Goal: Task Accomplishment & Management: Manage account settings

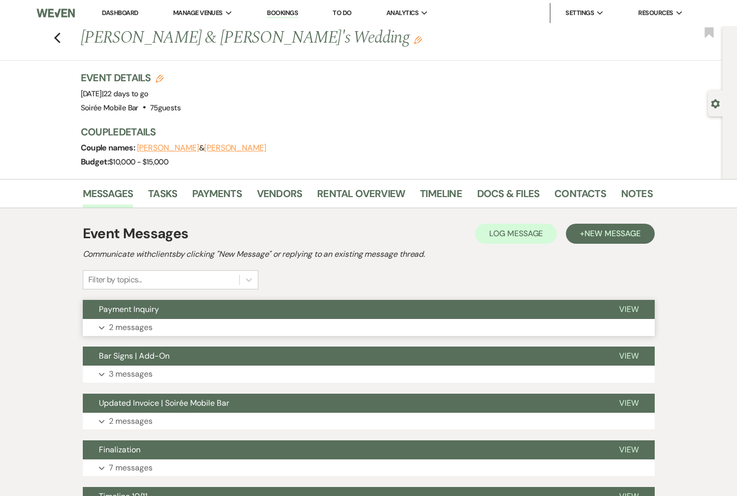
click at [423, 300] on button "Payment Inquiry" at bounding box center [343, 309] width 520 height 19
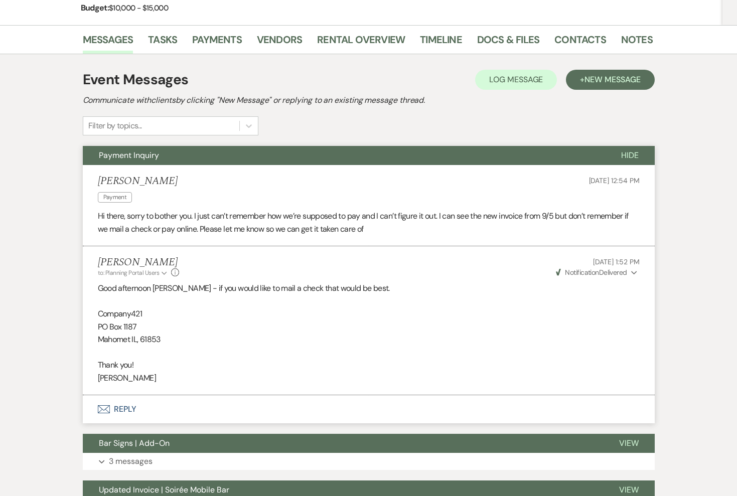
scroll to position [156, 0]
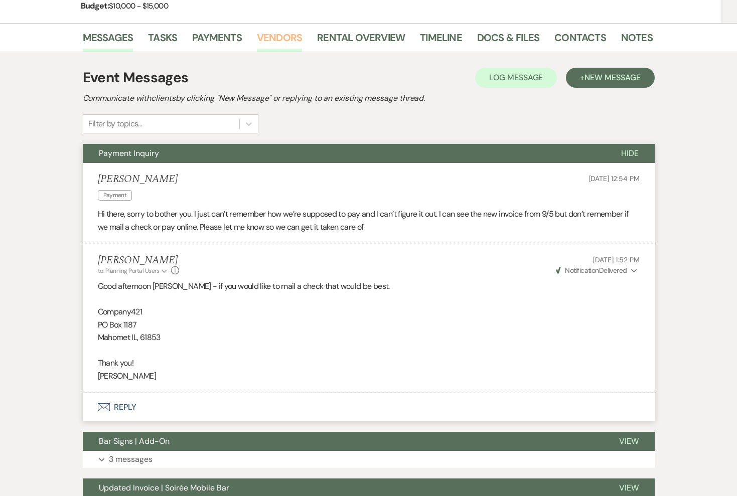
click at [293, 35] on link "Vendors" at bounding box center [279, 41] width 45 height 22
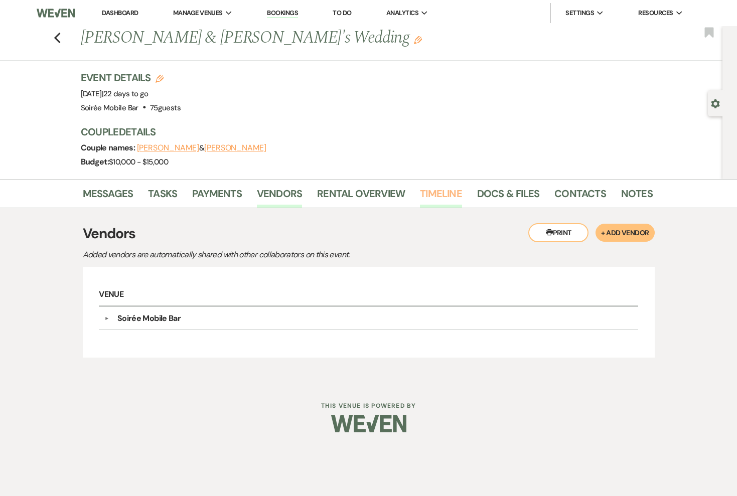
click at [428, 194] on link "Timeline" at bounding box center [441, 197] width 42 height 22
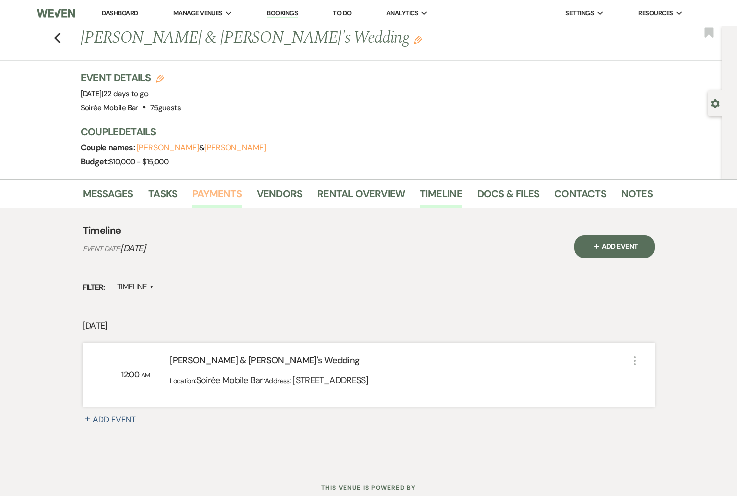
click at [220, 193] on link "Payments" at bounding box center [217, 197] width 50 height 22
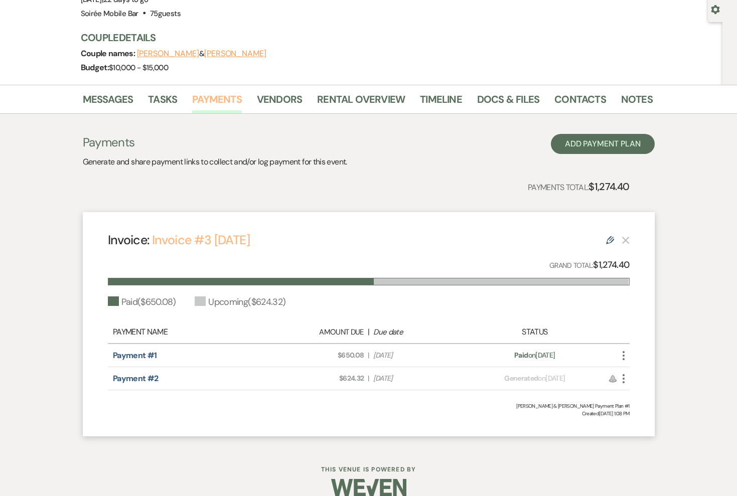
scroll to position [96, 0]
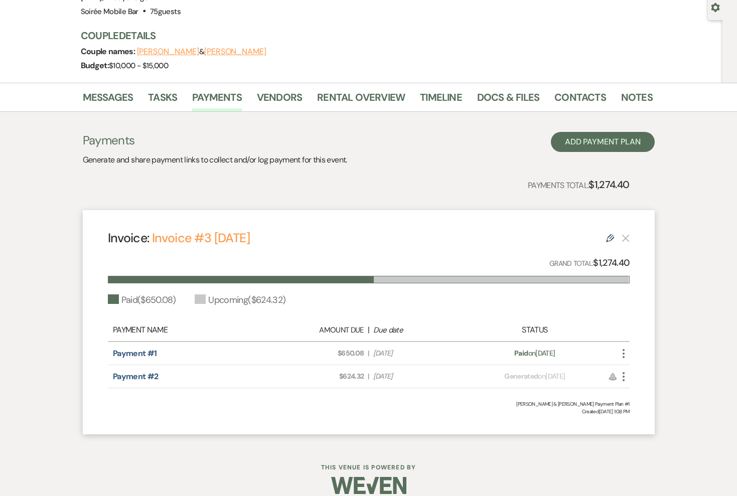
click at [611, 239] on icon "Edit" at bounding box center [610, 238] width 8 height 8
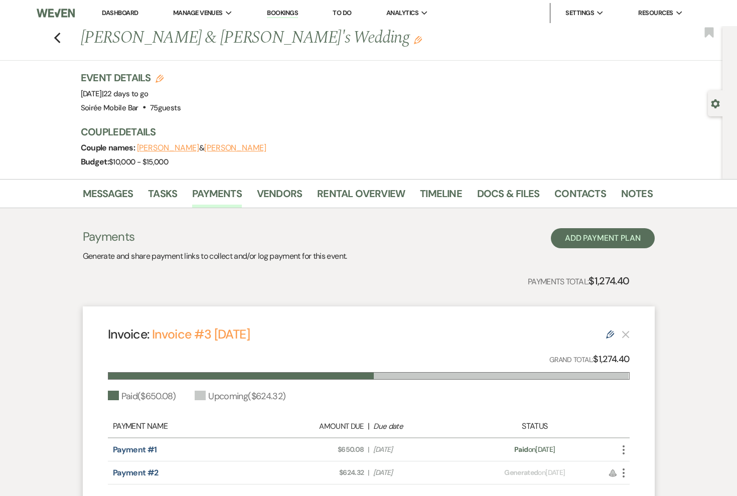
select select "28317"
select select "1"
select select "false"
select select "2"
select select "flat"
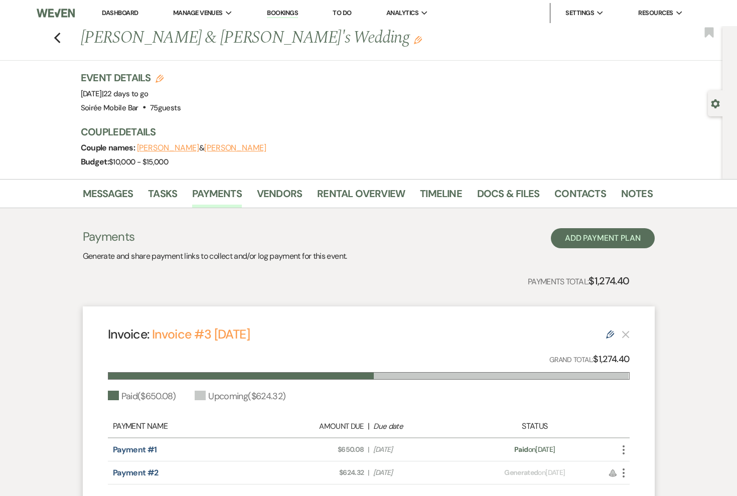
select select "false"
select select "client"
select select "weeks"
select select "client"
select select "days"
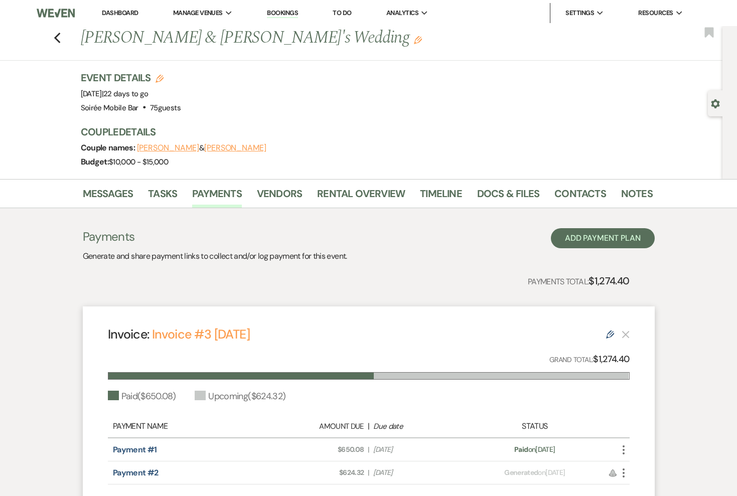
select select "client"
select select "days"
select select "afterDueDate"
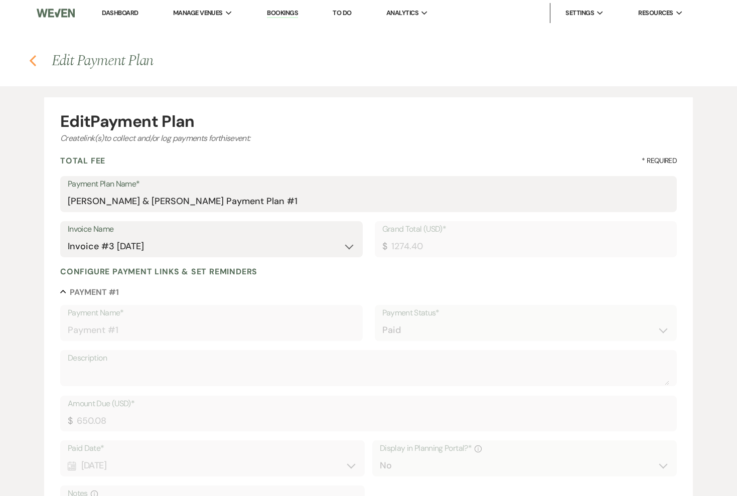
click at [30, 61] on use "button" at bounding box center [33, 60] width 7 height 11
